Goal: Communication & Community: Share content

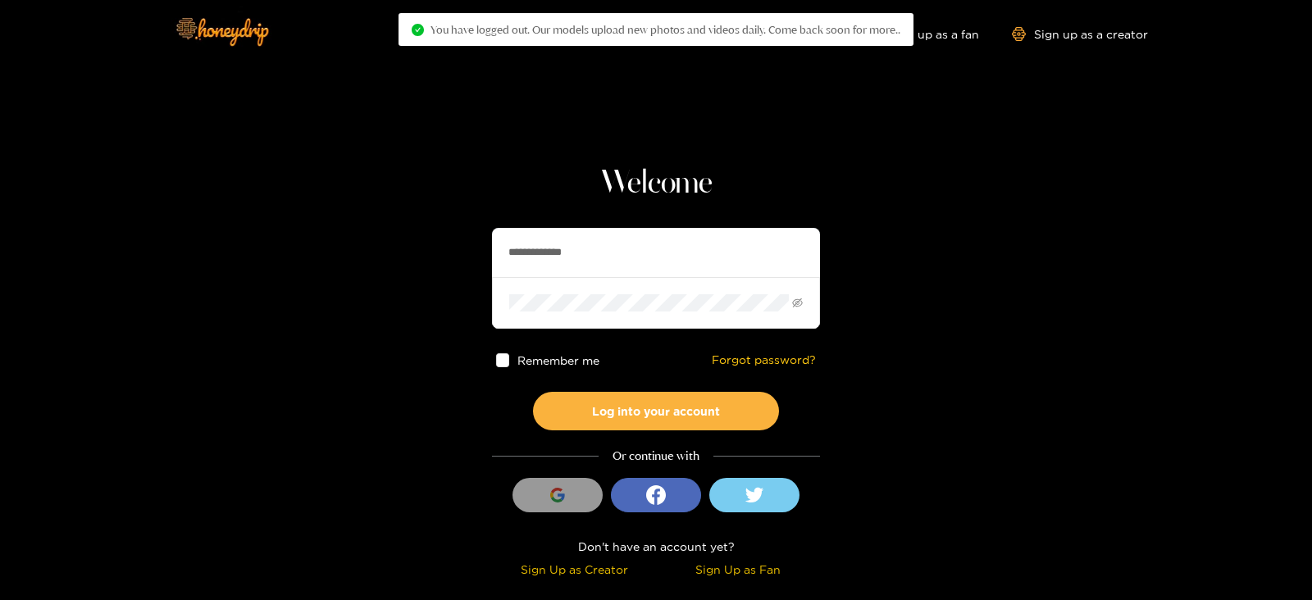
drag, startPoint x: 672, startPoint y: 243, endPoint x: 430, endPoint y: 235, distance: 242.8
click at [430, 235] on section "**********" at bounding box center [656, 291] width 1312 height 583
type input "*********"
click at [533, 392] on button "Log into your account" at bounding box center [656, 411] width 246 height 39
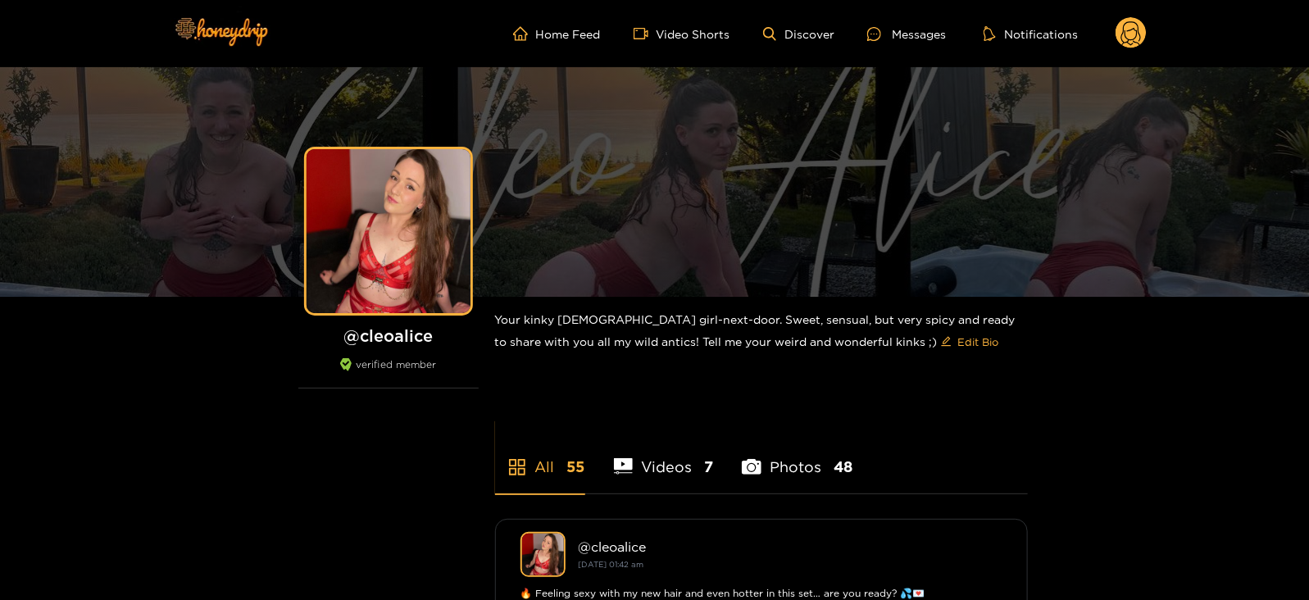
click at [1132, 30] on icon at bounding box center [1131, 35] width 20 height 29
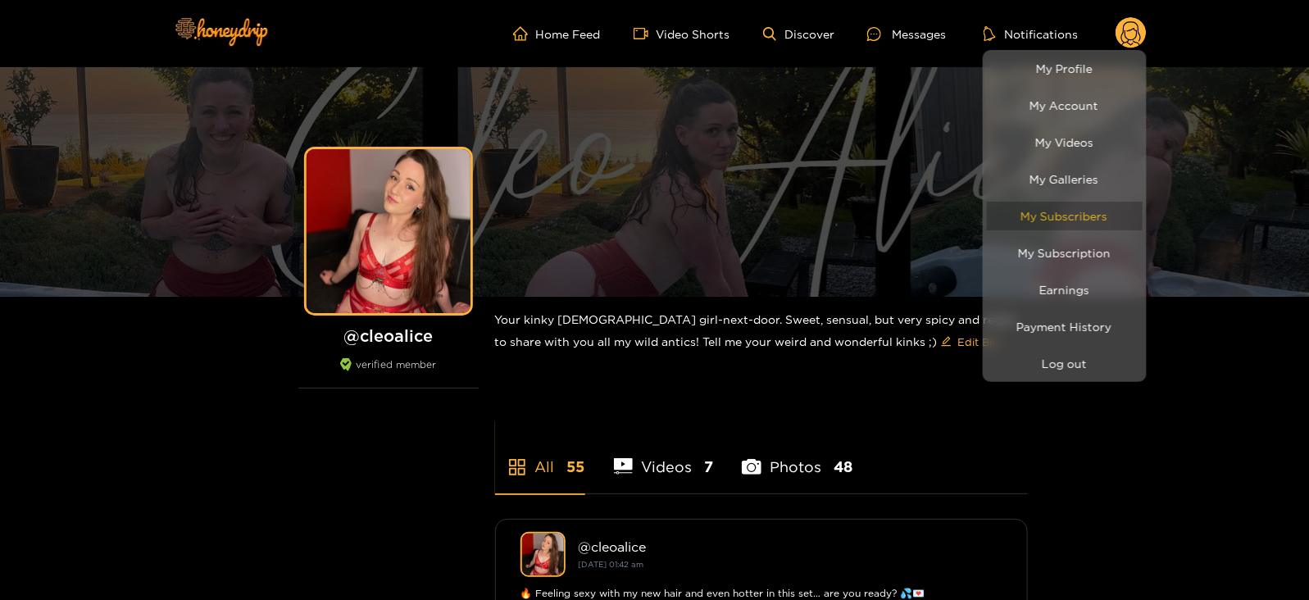
click at [1062, 207] on link "My Subscribers" at bounding box center [1065, 216] width 156 height 29
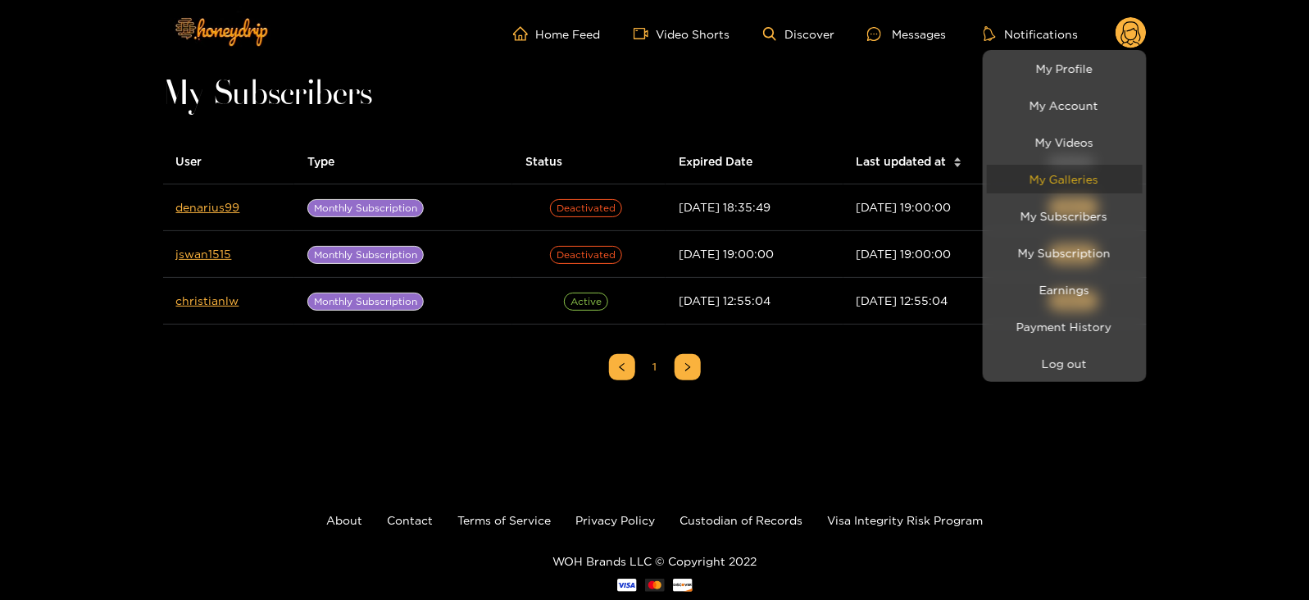
click at [1049, 173] on link "My Galleries" at bounding box center [1065, 179] width 156 height 29
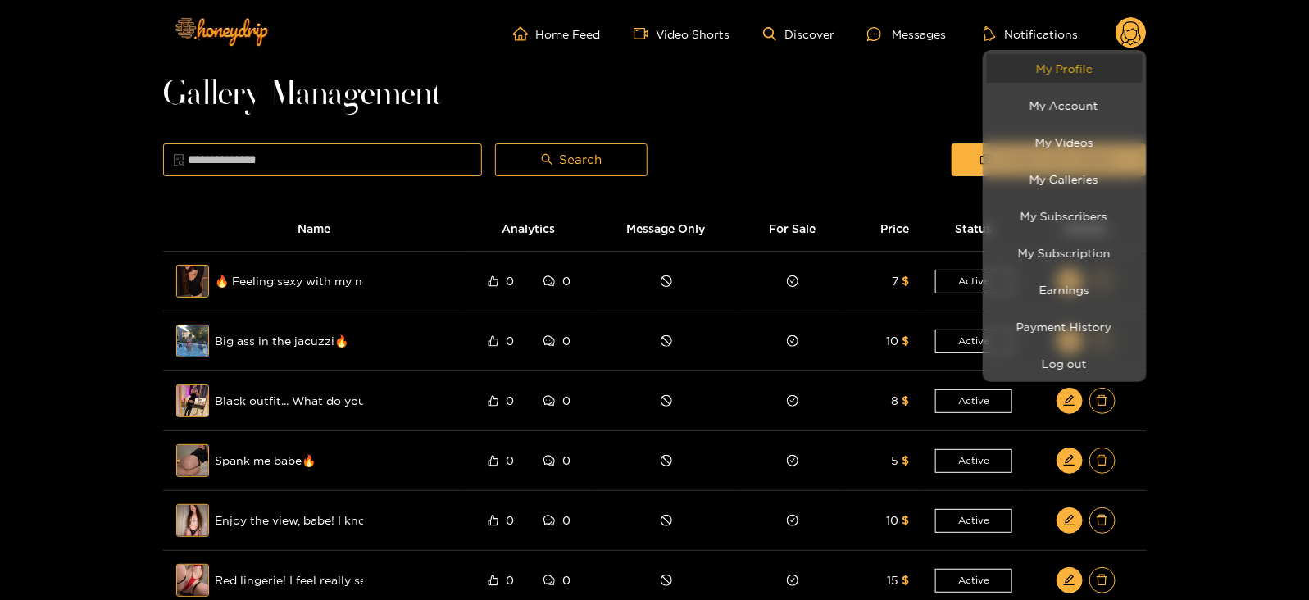
click at [1029, 71] on link "My Profile" at bounding box center [1065, 68] width 156 height 29
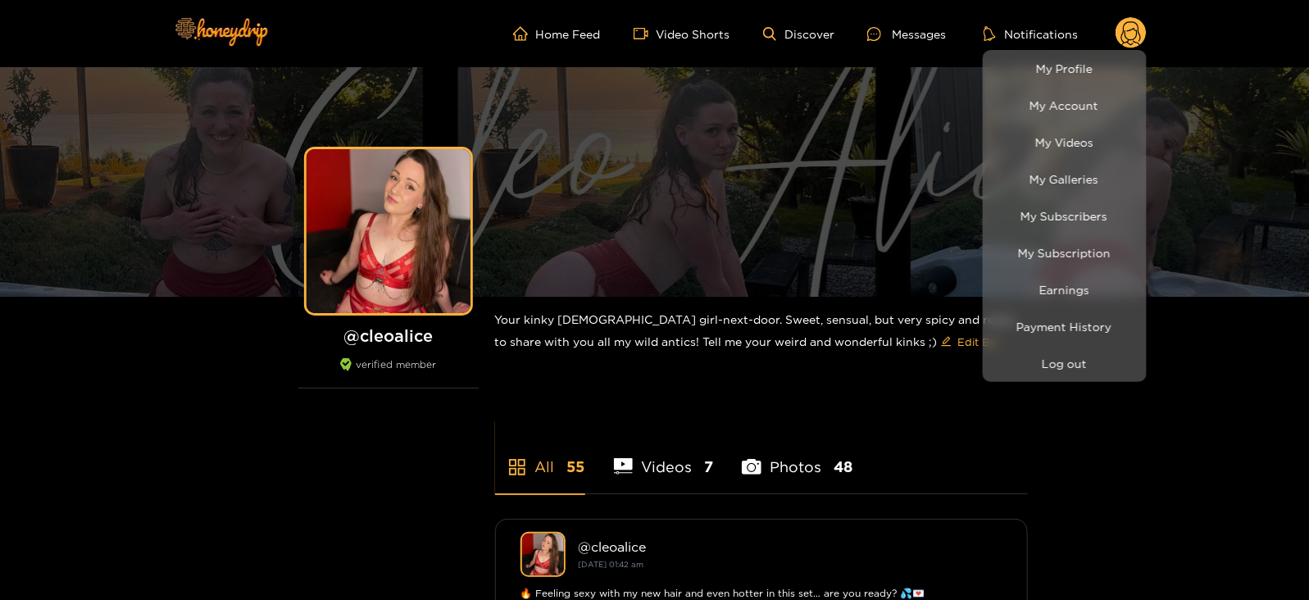
click at [876, 21] on div at bounding box center [654, 300] width 1309 height 600
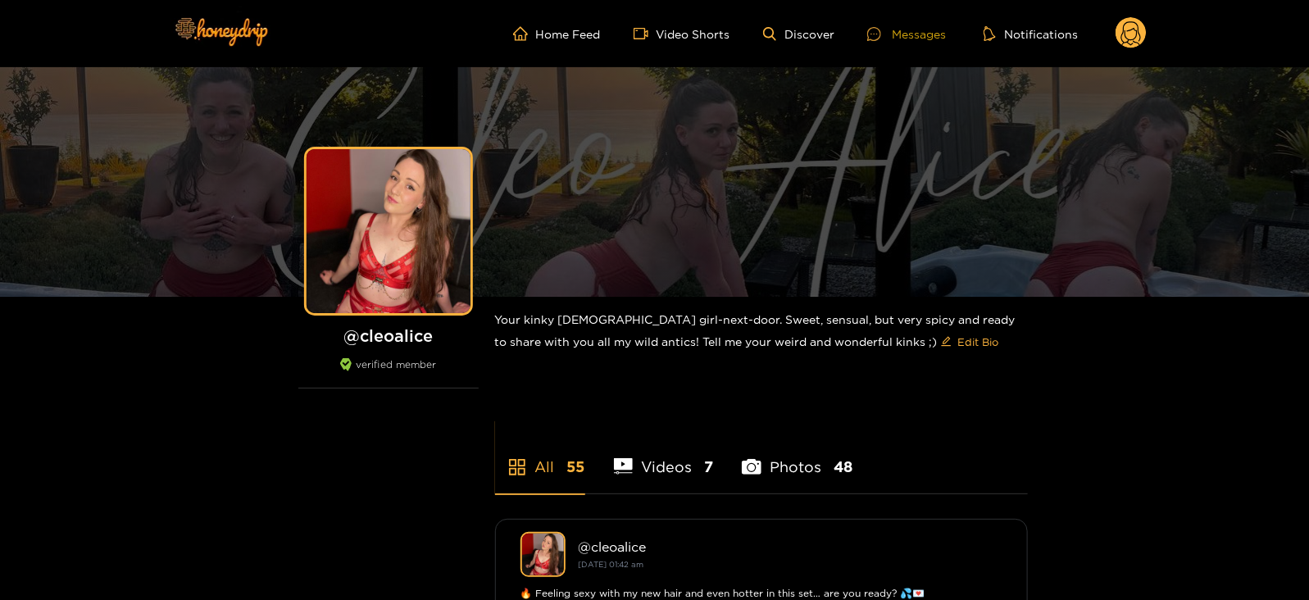
click at [880, 25] on div "Messages" at bounding box center [906, 34] width 79 height 19
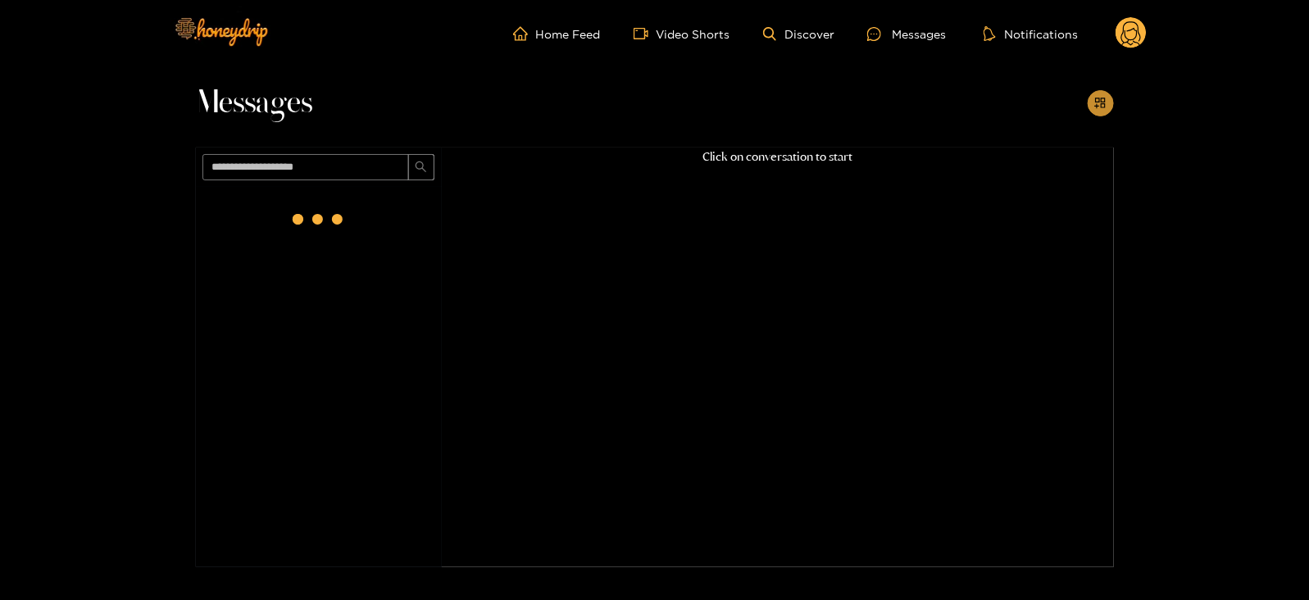
click at [1098, 101] on icon "appstore-add" at bounding box center [1100, 103] width 12 height 12
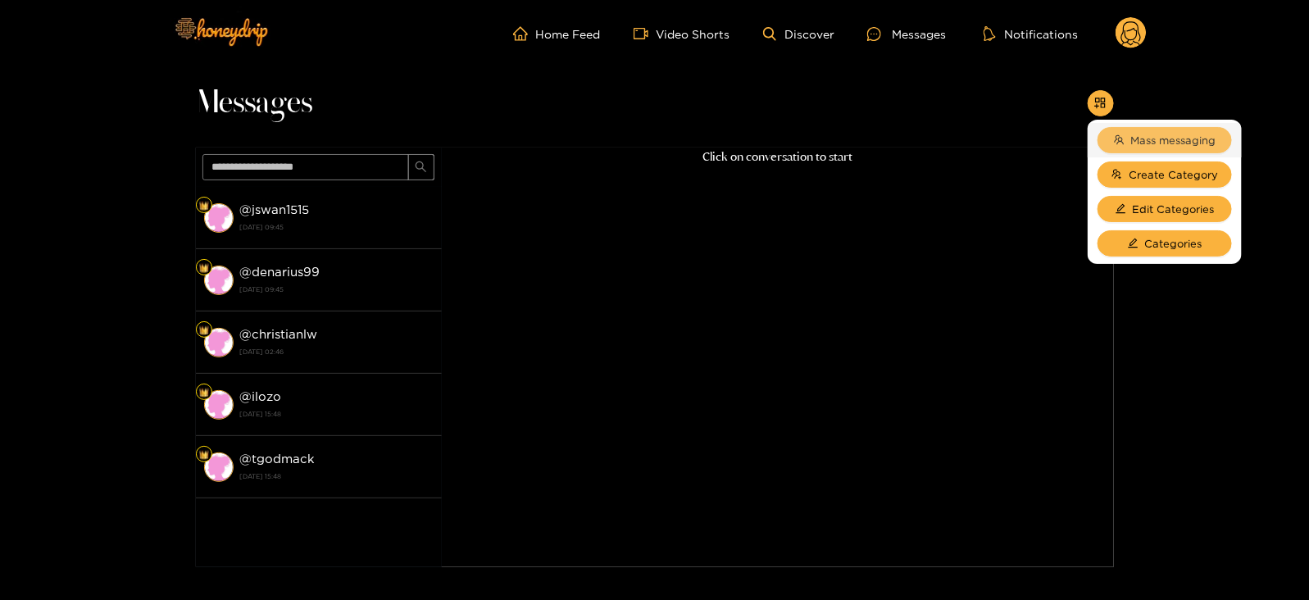
click at [1131, 133] on span "Mass messaging" at bounding box center [1173, 140] width 85 height 16
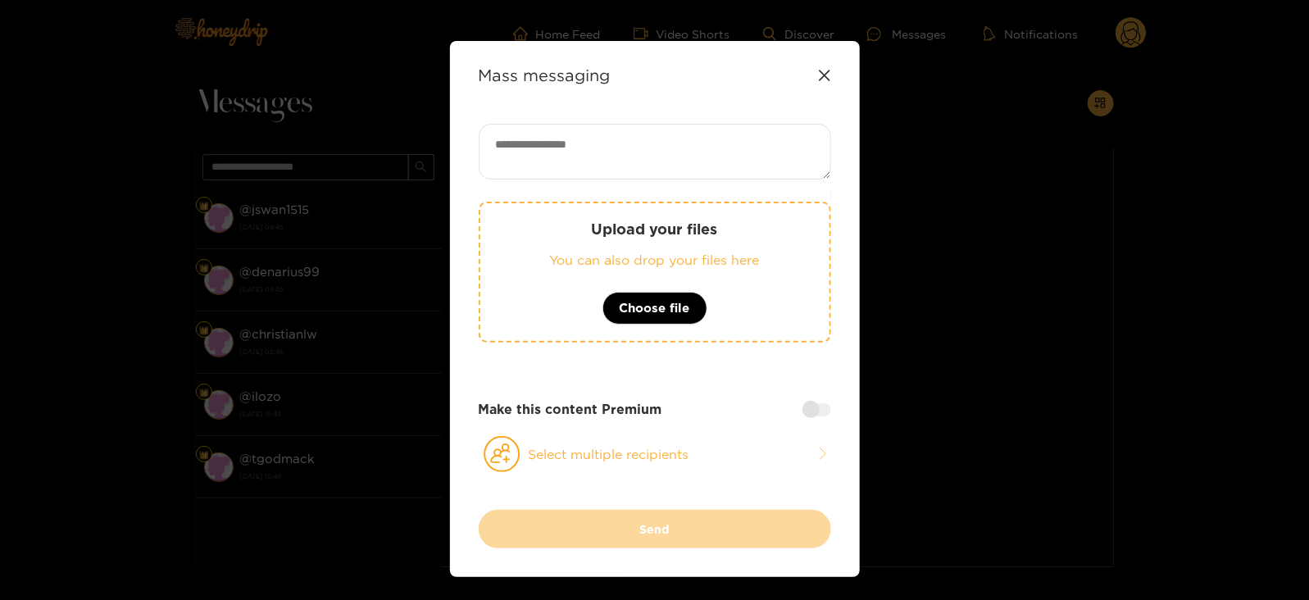
click at [783, 231] on p "Upload your files" at bounding box center [655, 229] width 284 height 19
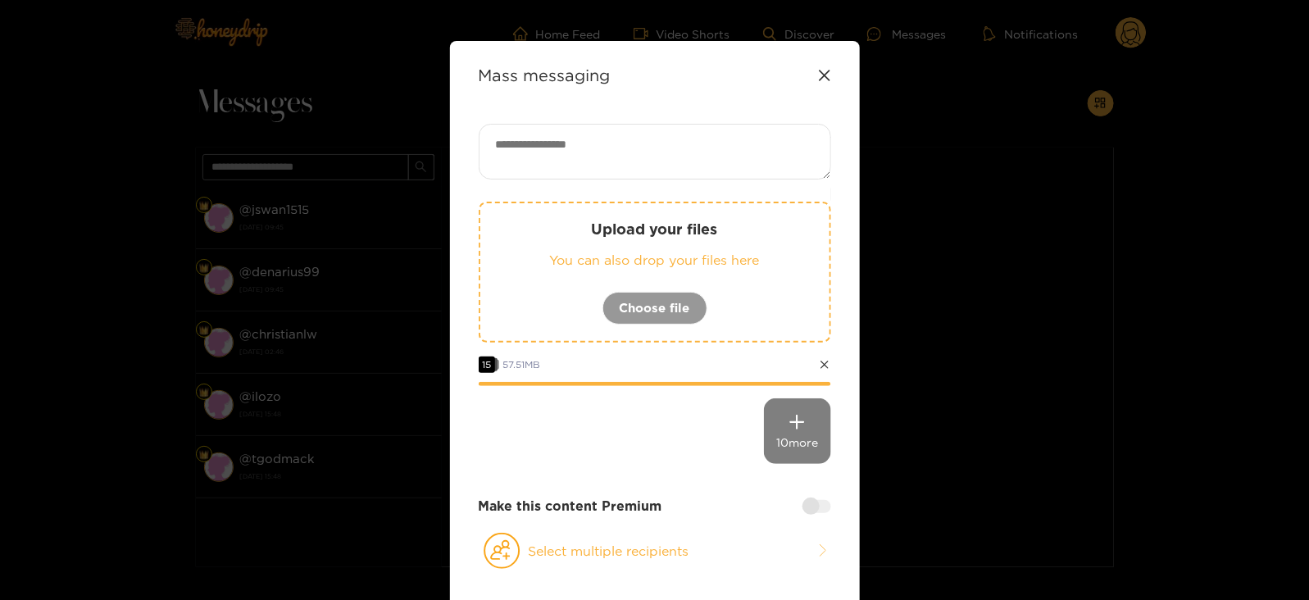
click at [513, 128] on textarea at bounding box center [655, 152] width 352 height 56
paste textarea "**********"
paste textarea "****"
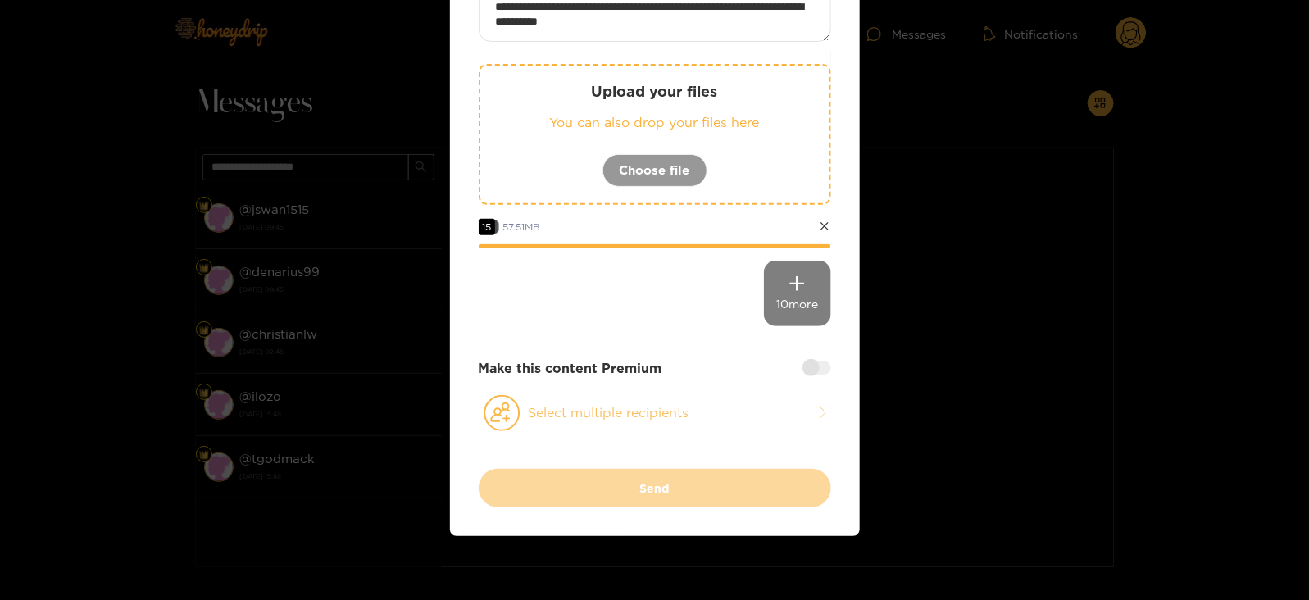
type textarea "**********"
click at [503, 403] on icon at bounding box center [502, 413] width 37 height 36
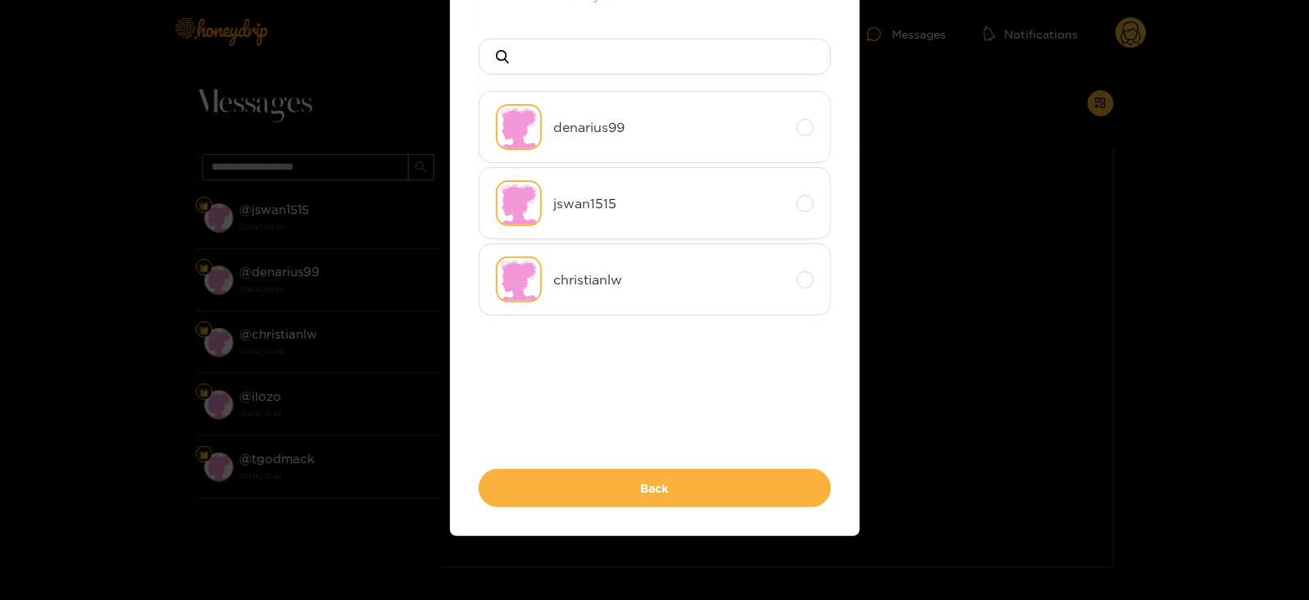
scroll to position [0, 0]
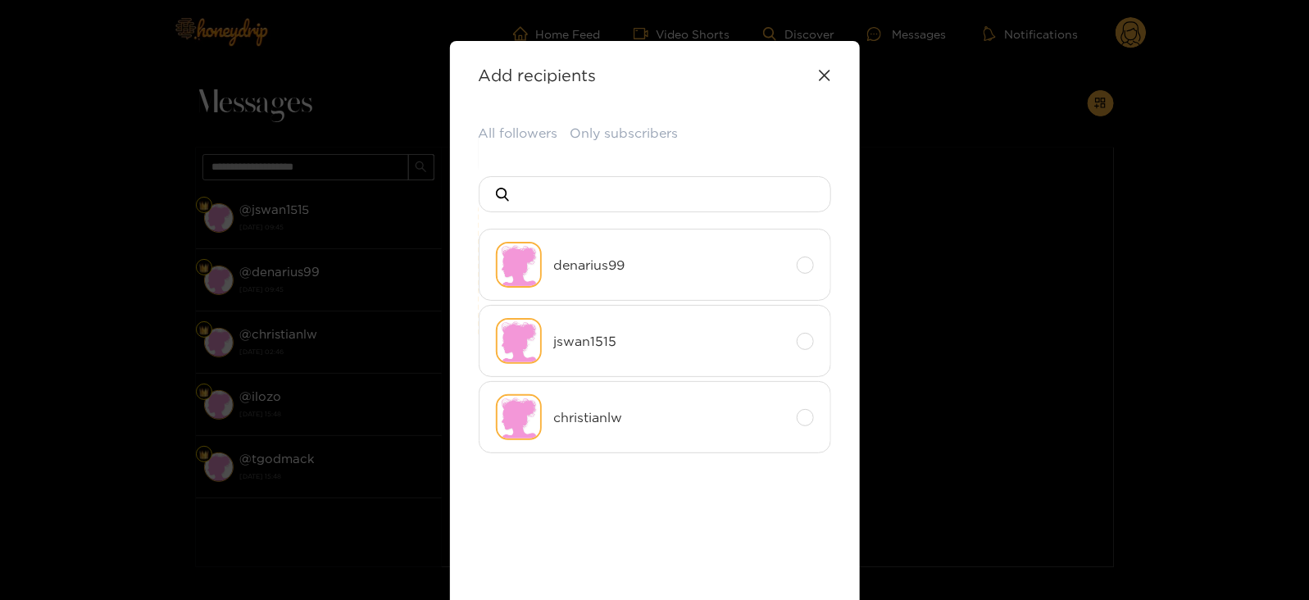
click at [503, 144] on div "All followers Only subscribers denarius99 jswan1515 christianlw Back" at bounding box center [655, 384] width 352 height 521
click at [496, 139] on button "All followers" at bounding box center [519, 134] width 80 height 20
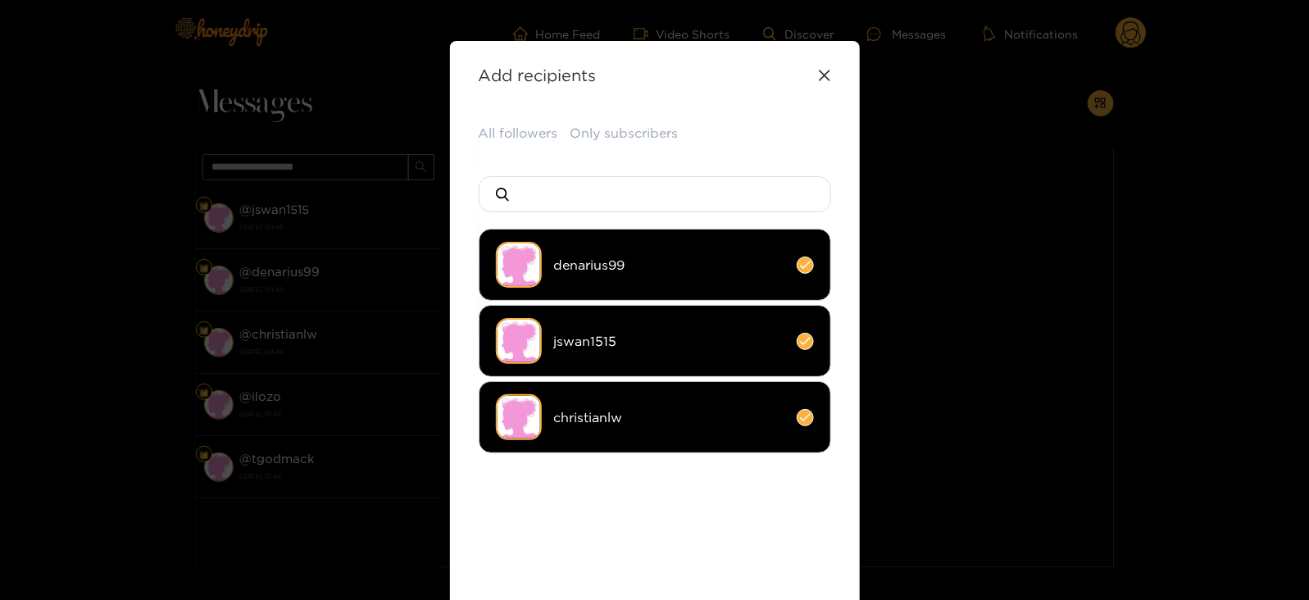
click at [523, 410] on img at bounding box center [519, 417] width 46 height 46
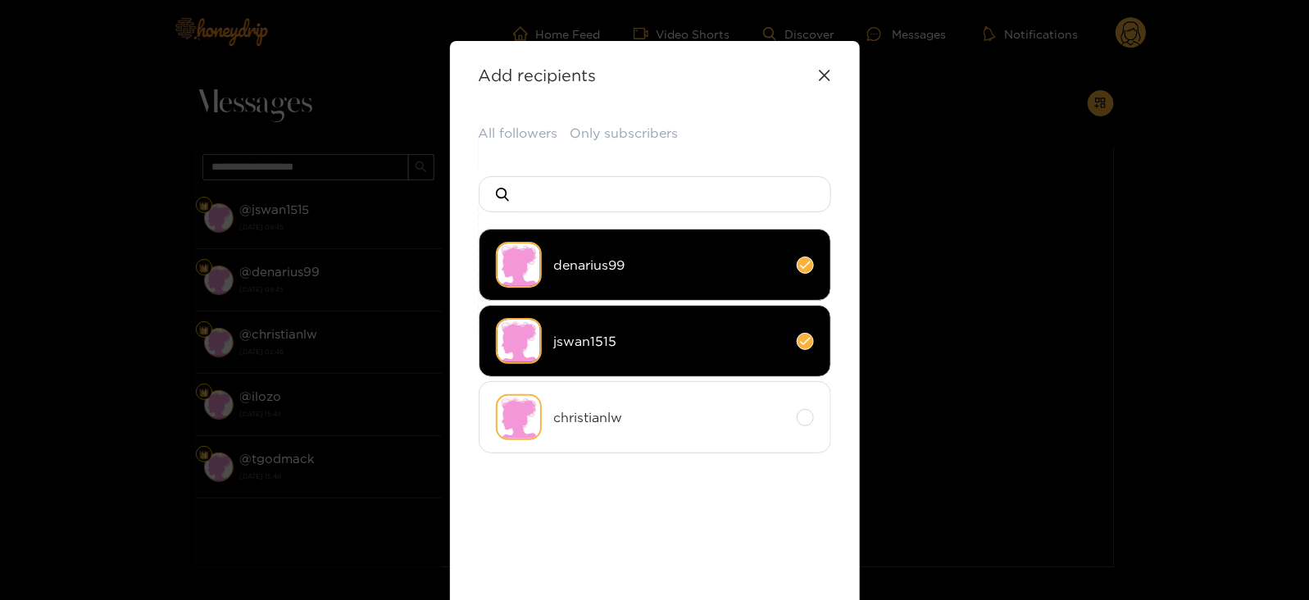
scroll to position [178, 0]
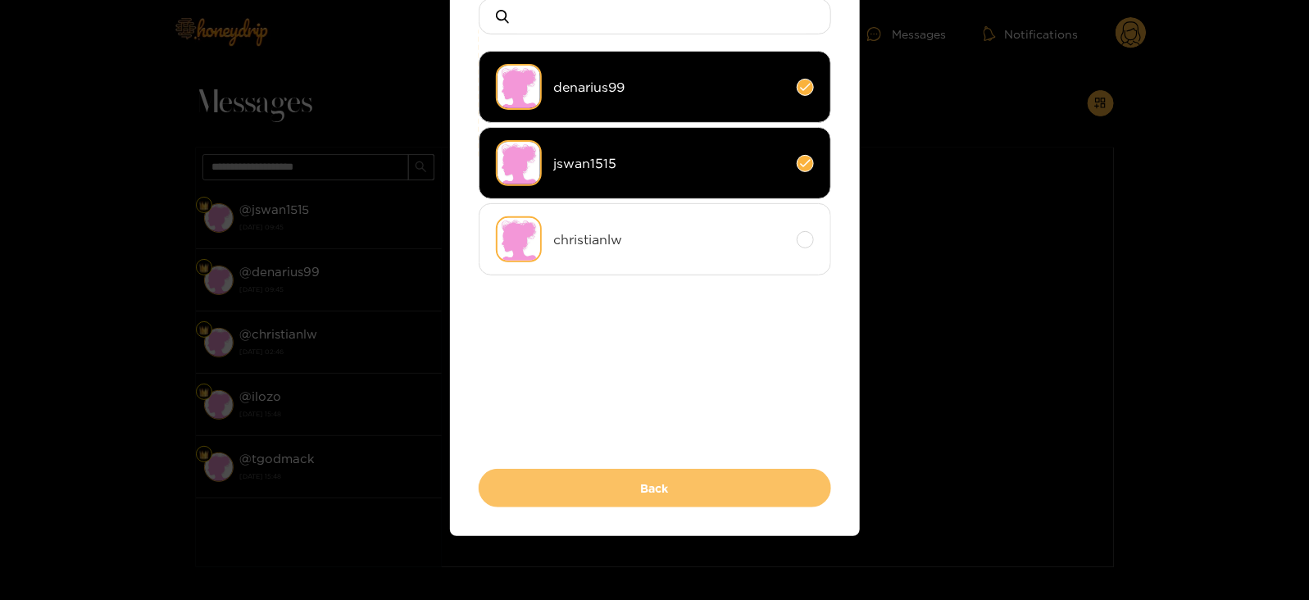
click at [512, 490] on button "Back" at bounding box center [655, 488] width 352 height 39
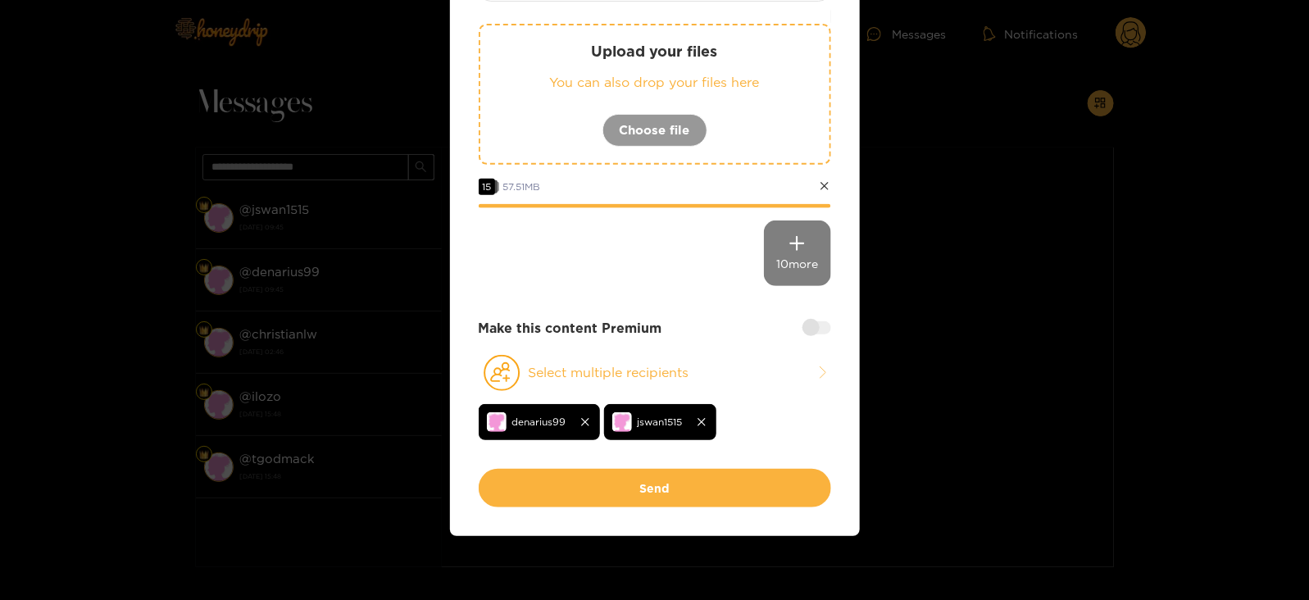
click at [812, 330] on div at bounding box center [817, 327] width 29 height 13
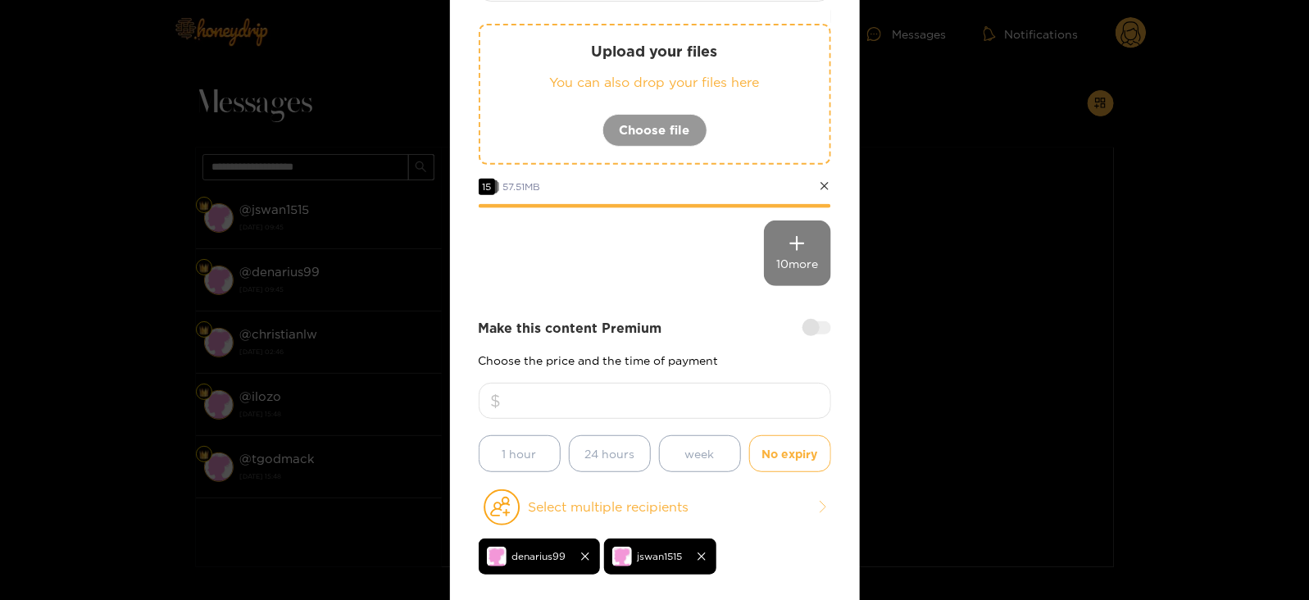
click at [670, 405] on input "number" at bounding box center [655, 401] width 352 height 36
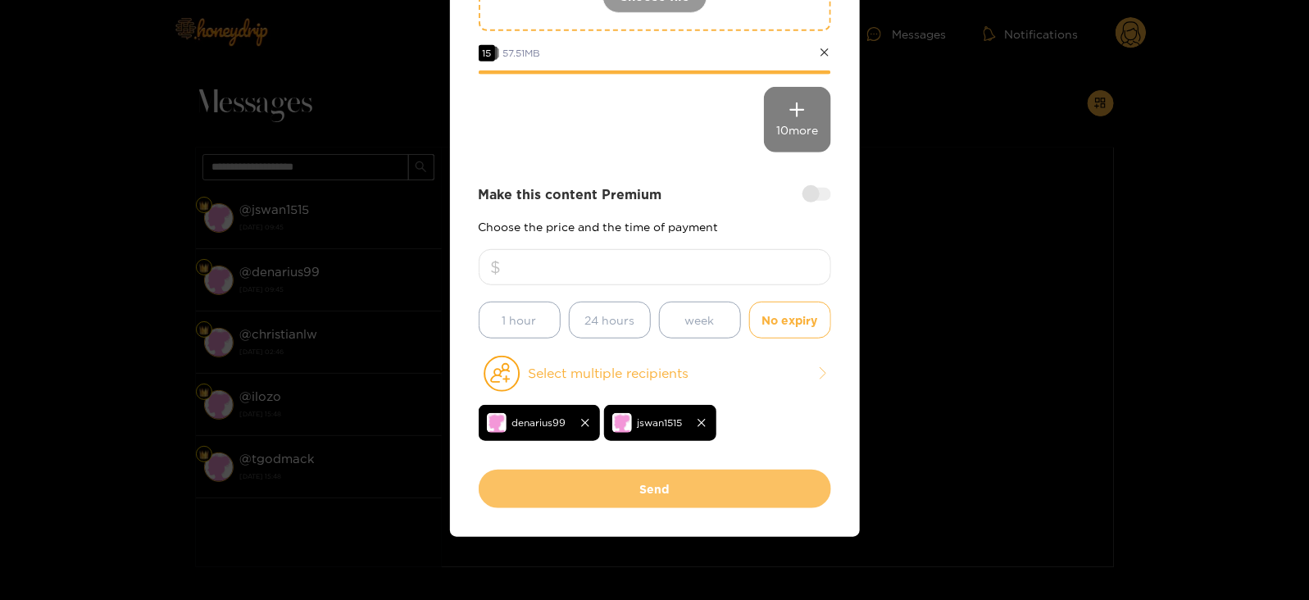
type input "**"
click at [620, 484] on button "Send" at bounding box center [655, 489] width 352 height 39
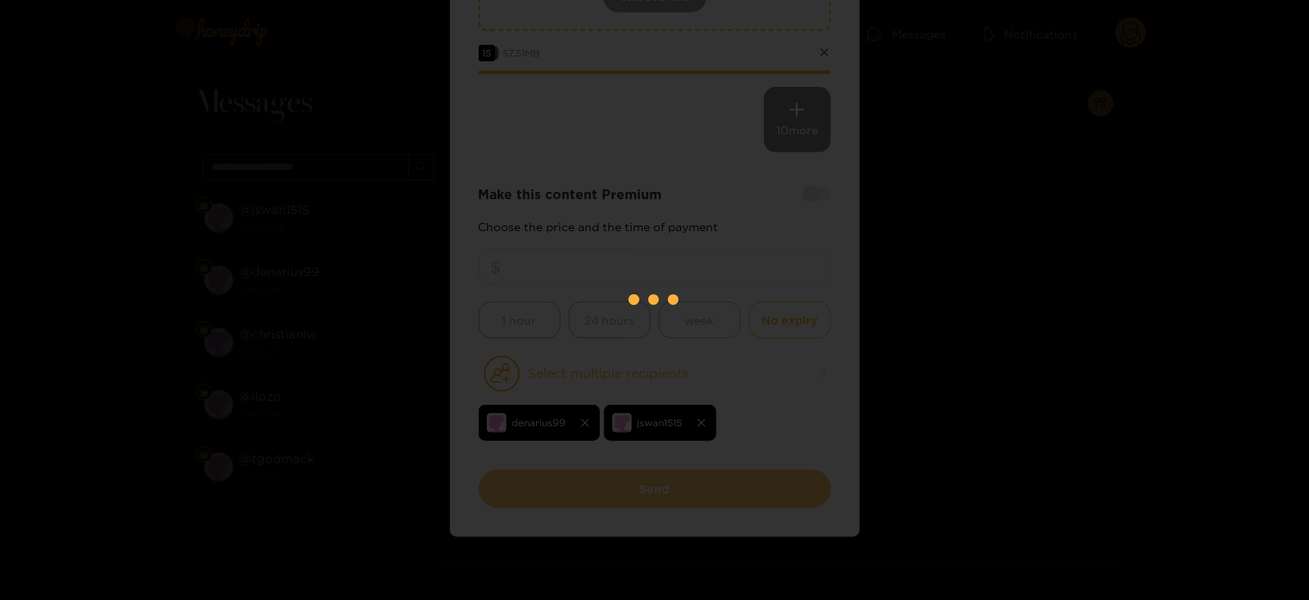
scroll to position [175, 0]
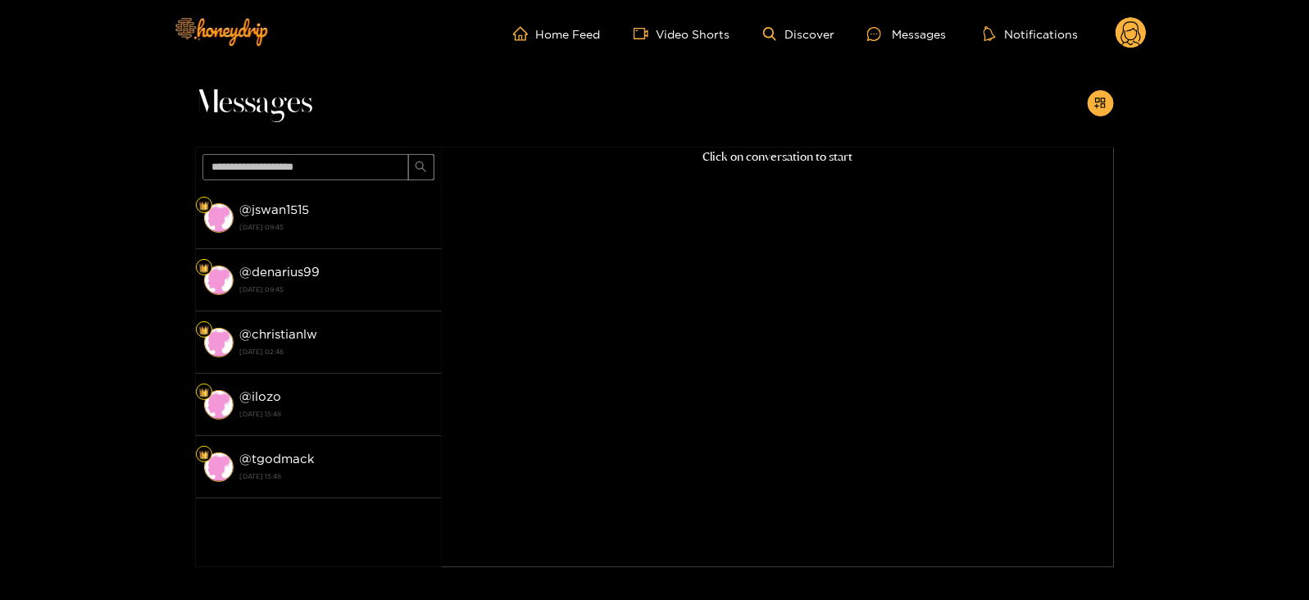
click at [1132, 45] on circle at bounding box center [1131, 32] width 31 height 31
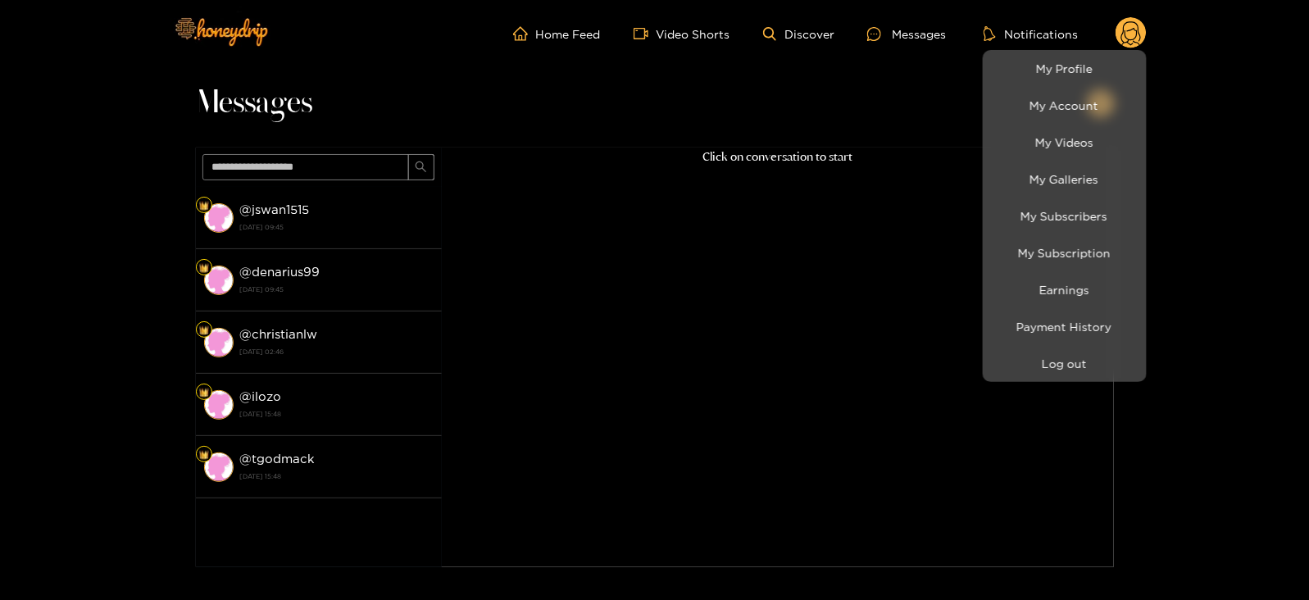
click at [1061, 378] on li "Log out" at bounding box center [1065, 363] width 164 height 37
click at [1026, 368] on button "Log out" at bounding box center [1065, 363] width 156 height 29
